Goal: Task Accomplishment & Management: Use online tool/utility

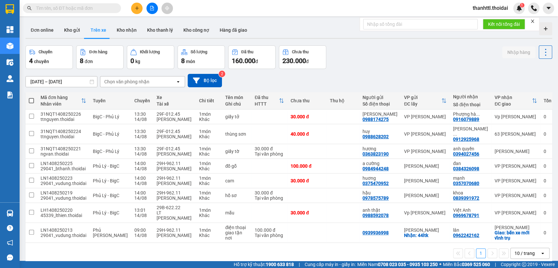
click at [314, 248] on div "1 10 / trang open" at bounding box center [289, 253] width 522 height 11
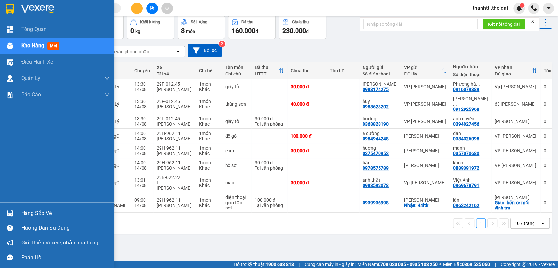
click at [29, 213] on div "Hàng sắp về" at bounding box center [65, 214] width 88 height 10
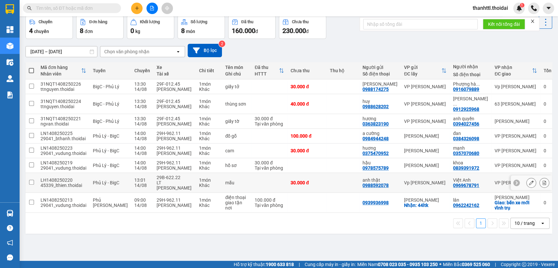
click at [320, 179] on section "Kết quả tìm kiếm ( 0 ) Bộ lọc No Data thanhttl.thoidai 1 Tổng Quan Kho hàng mới…" at bounding box center [279, 134] width 558 height 268
click at [47, 53] on input "[DATE] – [DATE]" at bounding box center [61, 51] width 71 height 10
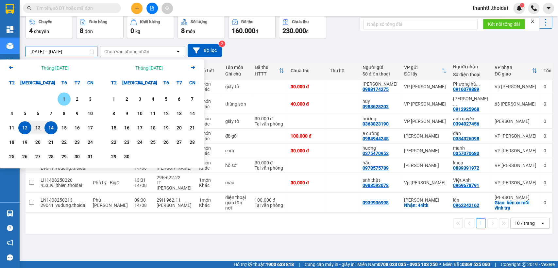
click at [63, 98] on div "1" at bounding box center [64, 99] width 9 height 8
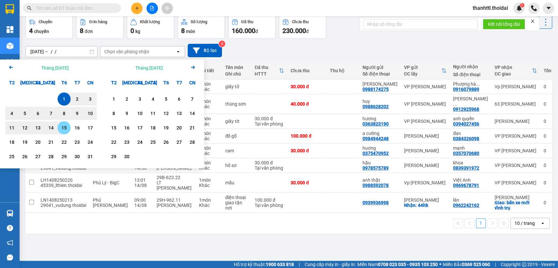
click at [66, 127] on div "15" at bounding box center [64, 128] width 9 height 8
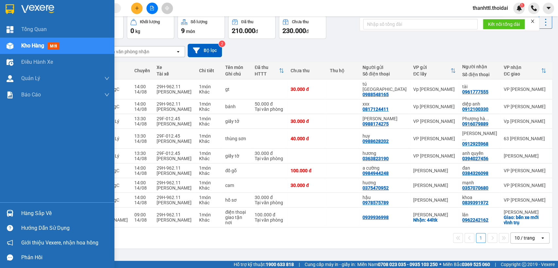
click at [34, 214] on div "Hàng sắp về" at bounding box center [65, 214] width 88 height 10
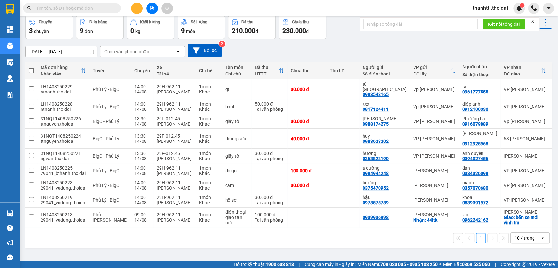
click at [344, 237] on section "Kết quả tìm kiếm ( 0 ) Bộ lọc No Data thanhttl.thoidai 1 Tổng Quan Kho hàng mới…" at bounding box center [279, 134] width 558 height 268
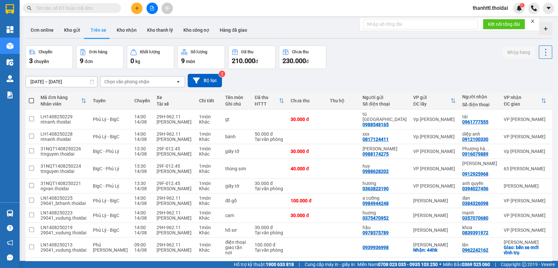
click at [94, 8] on input "text" at bounding box center [74, 8] width 77 height 7
click at [131, 29] on button "Kho nhận" at bounding box center [126, 30] width 30 height 16
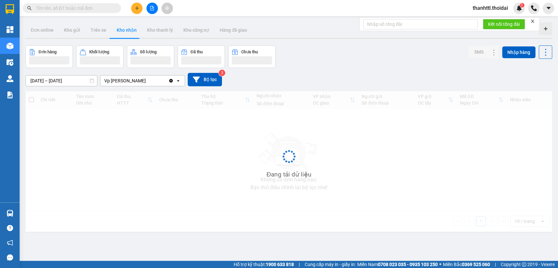
type input "[DATE] – [DATE]"
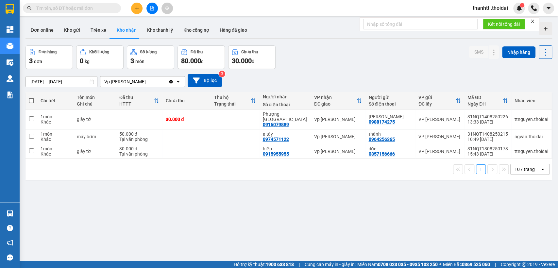
click at [178, 82] on icon at bounding box center [178, 81] width 2 height 1
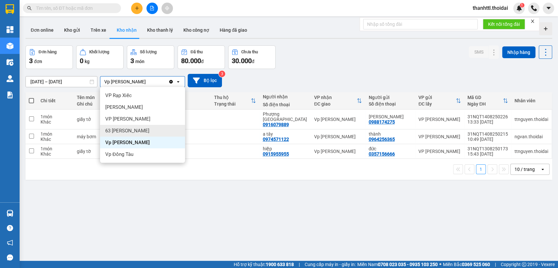
click at [133, 131] on span "63 [PERSON_NAME]" at bounding box center [127, 131] width 44 height 7
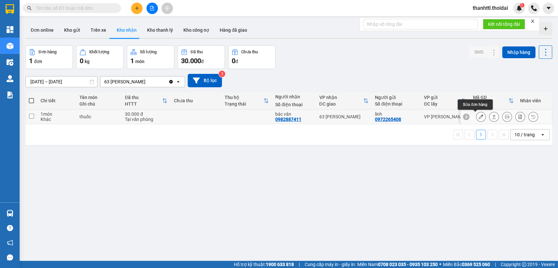
click at [479, 116] on icon at bounding box center [481, 116] width 5 height 5
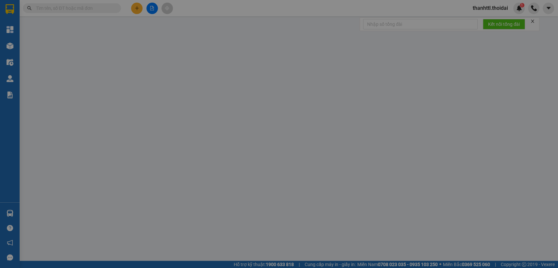
type input "0972265408"
type input "linh"
type input "0982887411"
type input "bác vân"
type input "30.000"
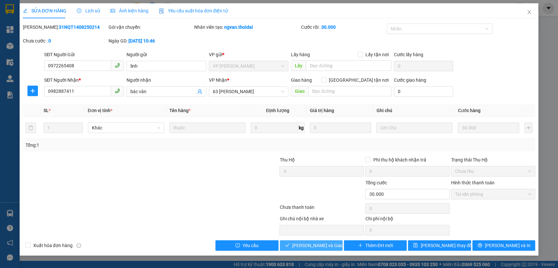
click at [316, 247] on span "[PERSON_NAME] và Giao hàng" at bounding box center [323, 245] width 63 height 7
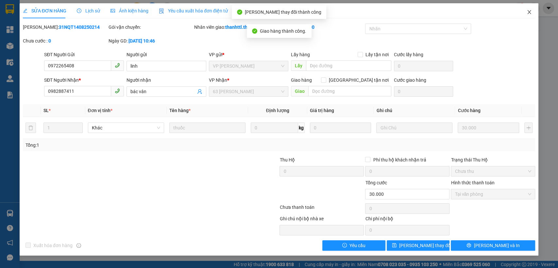
click at [528, 11] on icon "close" at bounding box center [530, 12] width 4 height 4
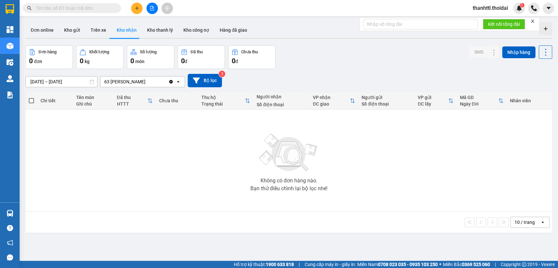
click at [135, 29] on button "Kho nhận" at bounding box center [126, 30] width 30 height 16
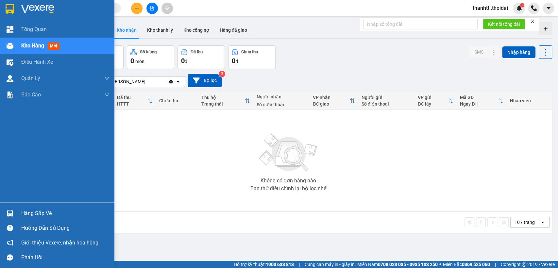
click at [20, 213] on div "Hàng sắp về" at bounding box center [57, 213] width 114 height 15
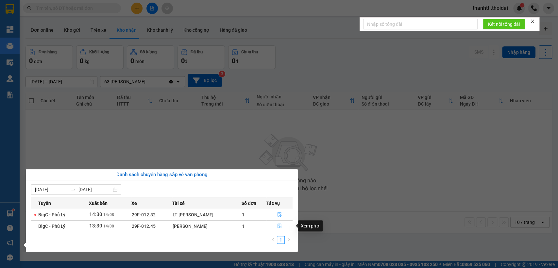
click at [277, 226] on icon "file-done" at bounding box center [279, 226] width 5 height 5
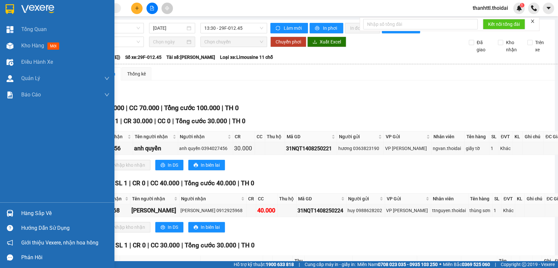
click at [14, 211] on div at bounding box center [9, 213] width 11 height 11
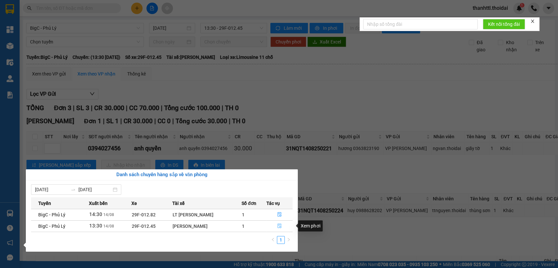
click at [277, 225] on icon "file-done" at bounding box center [279, 226] width 5 height 5
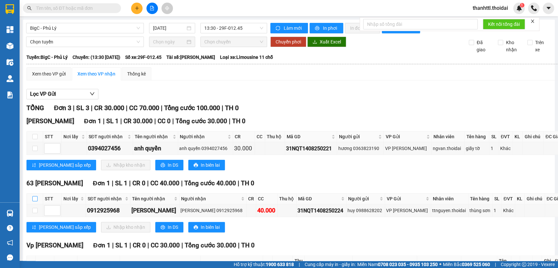
click at [37, 201] on input "checkbox" at bounding box center [34, 198] width 5 height 5
checkbox input "true"
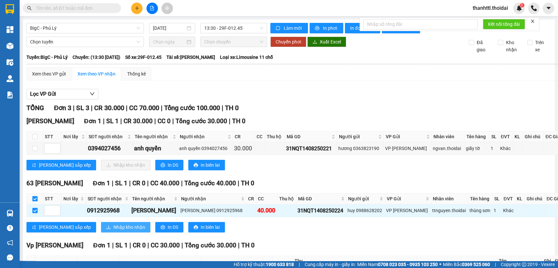
click at [113, 231] on span "Nhập kho nhận" at bounding box center [129, 227] width 32 height 7
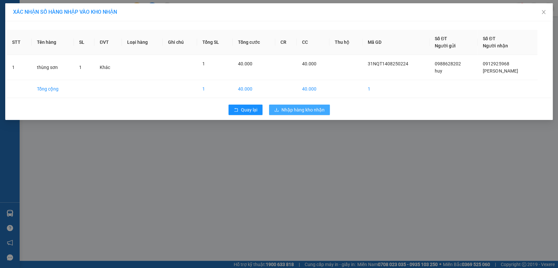
click at [299, 108] on span "Nhập hàng kho nhận" at bounding box center [303, 109] width 43 height 7
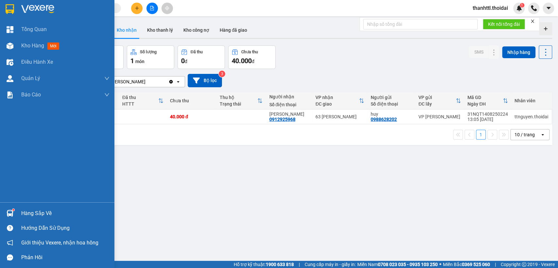
click at [18, 215] on div "Hàng sắp về" at bounding box center [57, 213] width 114 height 15
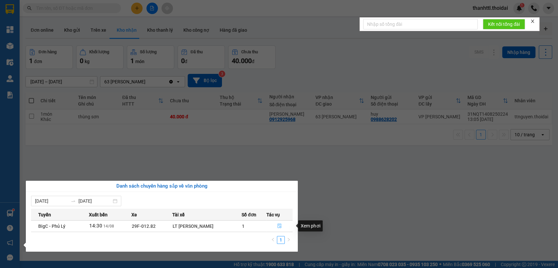
click at [278, 228] on icon "file-done" at bounding box center [279, 226] width 5 height 5
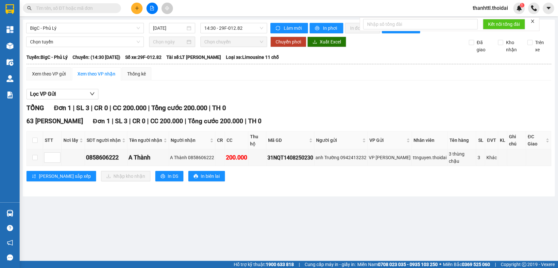
drag, startPoint x: 348, startPoint y: 109, endPoint x: 251, endPoint y: 112, distance: 97.2
click at [347, 106] on div "Lọc VP Gửi TỔNG Đơn 1 | SL 3 | CR 0 | CC 200.000 | Tổng cước 200.000 | TH 0 63…" at bounding box center [288, 138] width 525 height 104
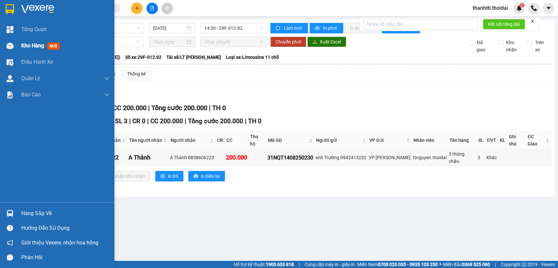
click at [26, 41] on div "Kho hàng mới" at bounding box center [65, 46] width 88 height 16
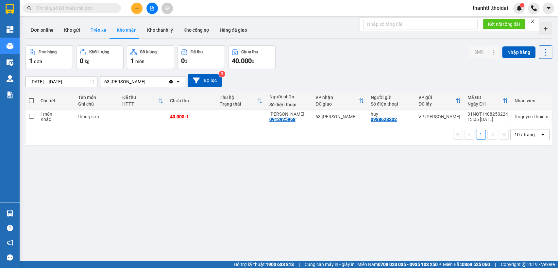
click at [98, 29] on button "Trên xe" at bounding box center [98, 30] width 26 height 16
type input "[DATE] – [DATE]"
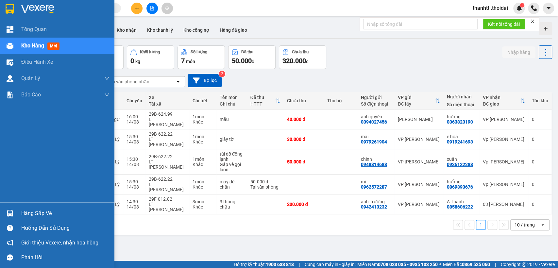
click at [34, 215] on div "Hàng sắp về" at bounding box center [65, 214] width 88 height 10
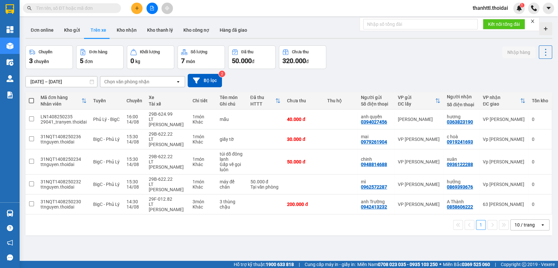
click at [374, 64] on section "Kết quả tìm kiếm ( 0 ) Bộ lọc No Data thanhttl.thoidai 1 Tổng Quan Kho hàng mới…" at bounding box center [279, 134] width 558 height 268
click at [79, 31] on button "Kho gửi" at bounding box center [72, 30] width 26 height 16
